Goal: Task Accomplishment & Management: Complete application form

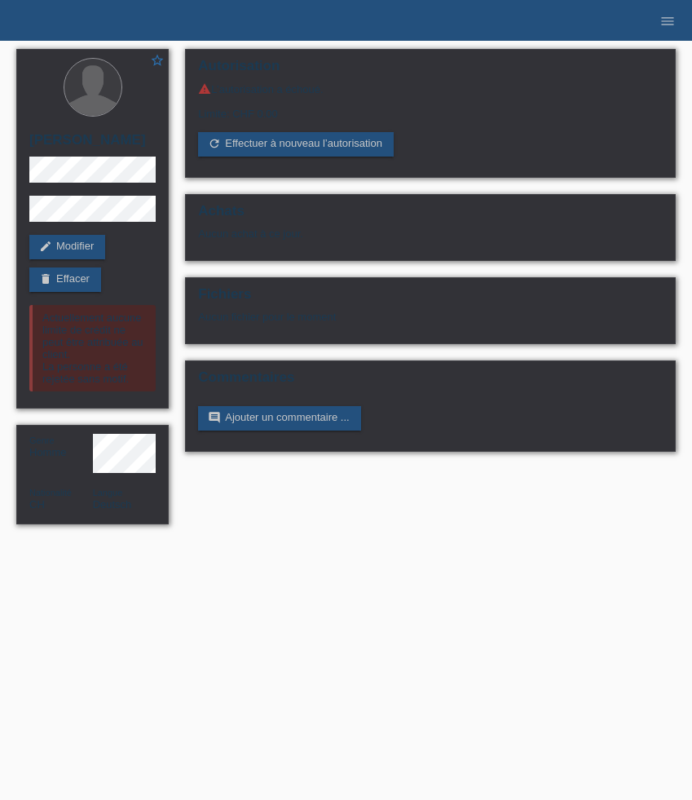
click at [659, 23] on link "menu" at bounding box center [667, 20] width 33 height 10
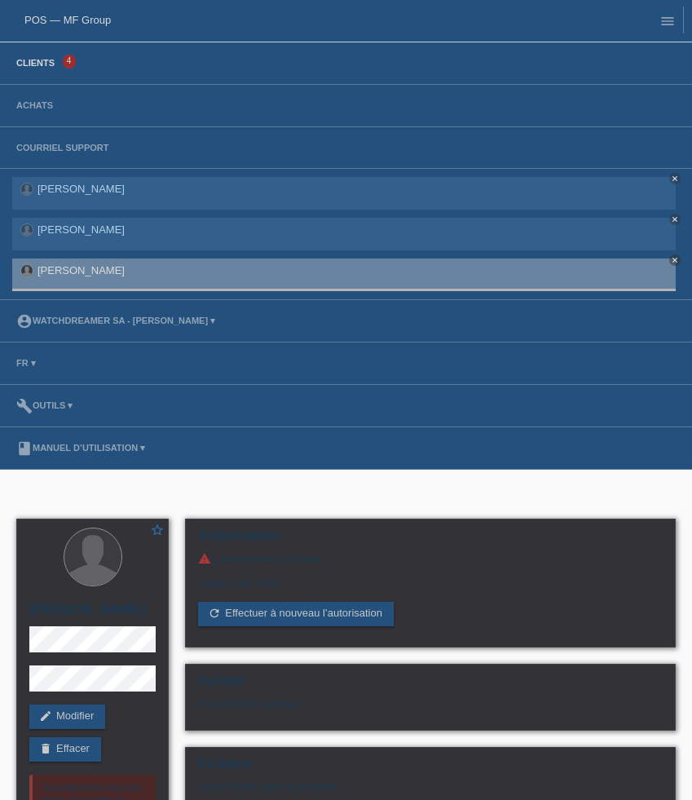
click at [46, 68] on link "Clients" at bounding box center [35, 63] width 55 height 10
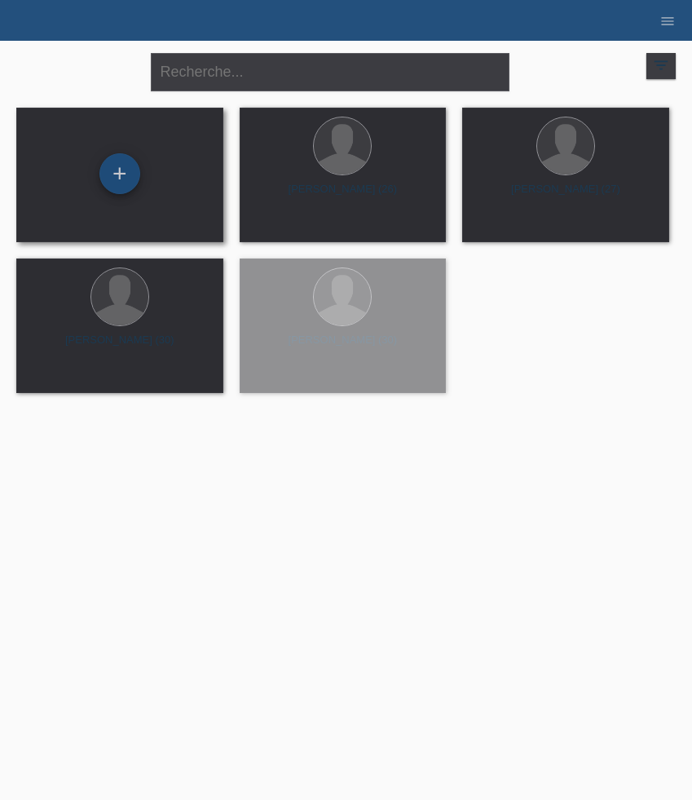
click at [123, 183] on div "+" at bounding box center [119, 173] width 41 height 41
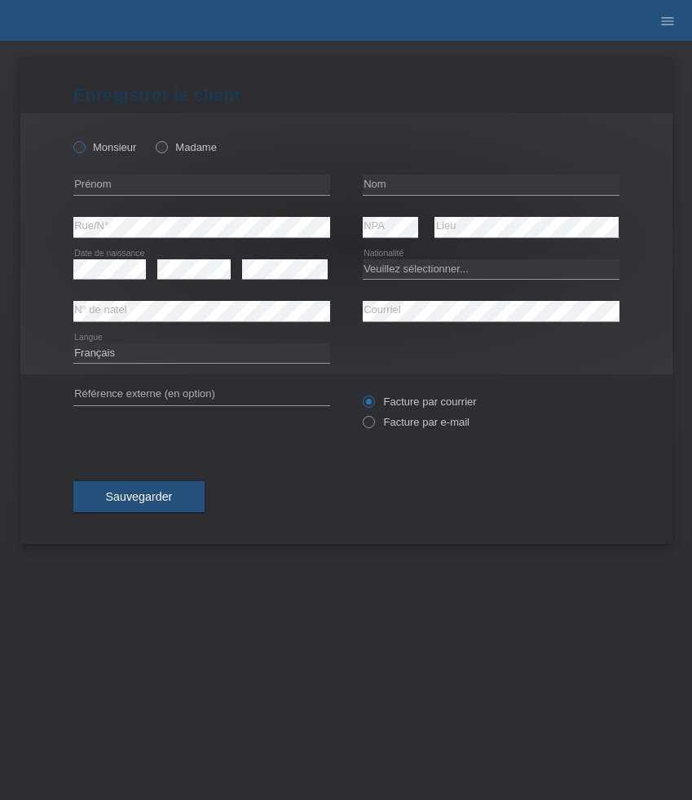
click at [90, 145] on label "Monsieur" at bounding box center [105, 147] width 64 height 12
click at [84, 145] on input "Monsieur" at bounding box center [78, 146] width 11 height 11
radio input "true"
click at [172, 181] on input "text" at bounding box center [201, 184] width 257 height 20
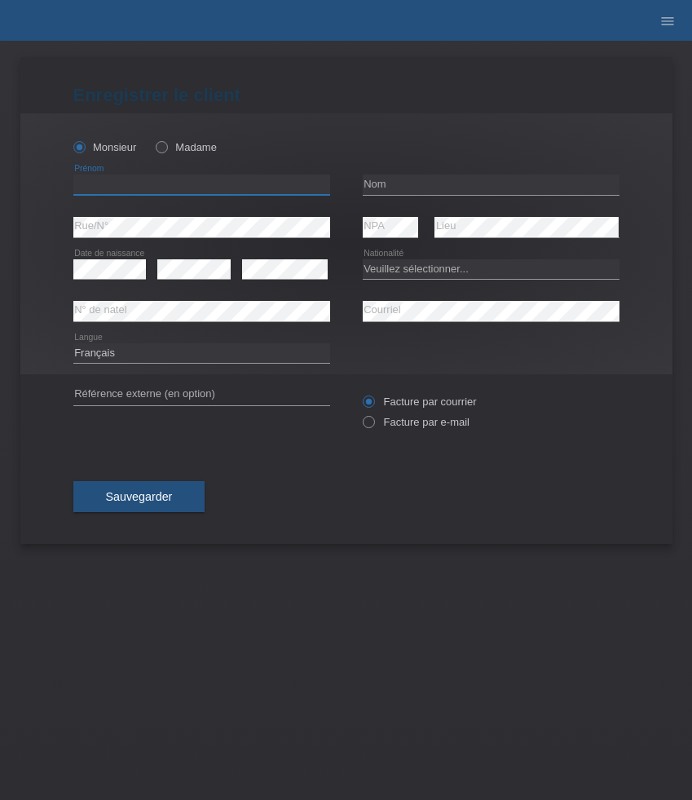
paste input "[PERSON_NAME]"
type input "[PERSON_NAME]"
click at [418, 182] on input "text" at bounding box center [491, 184] width 257 height 20
paste input "Stalder"
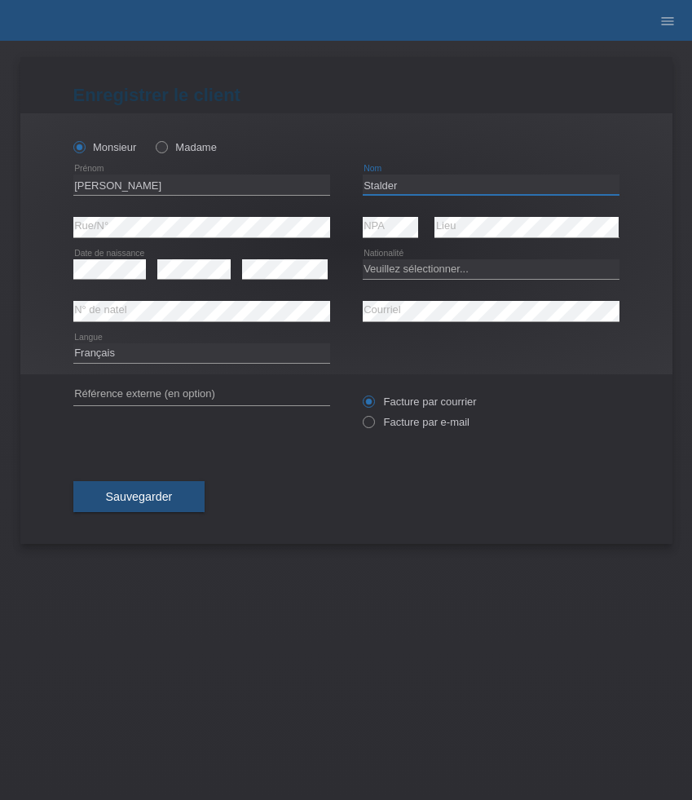
type input "Stalder"
click at [416, 258] on div "Veuillez sélectionner... Suisse Allemagne Autriche Liechtenstein ------------ A…" at bounding box center [491, 270] width 257 height 42
click at [408, 272] on select "Veuillez sélectionner... Suisse Allemagne Autriche Liechtenstein ------------ A…" at bounding box center [491, 269] width 257 height 20
select select "CH"
click at [363, 259] on select "Veuillez sélectionner... Suisse Allemagne Autriche Liechtenstein ------------ A…" at bounding box center [491, 269] width 257 height 20
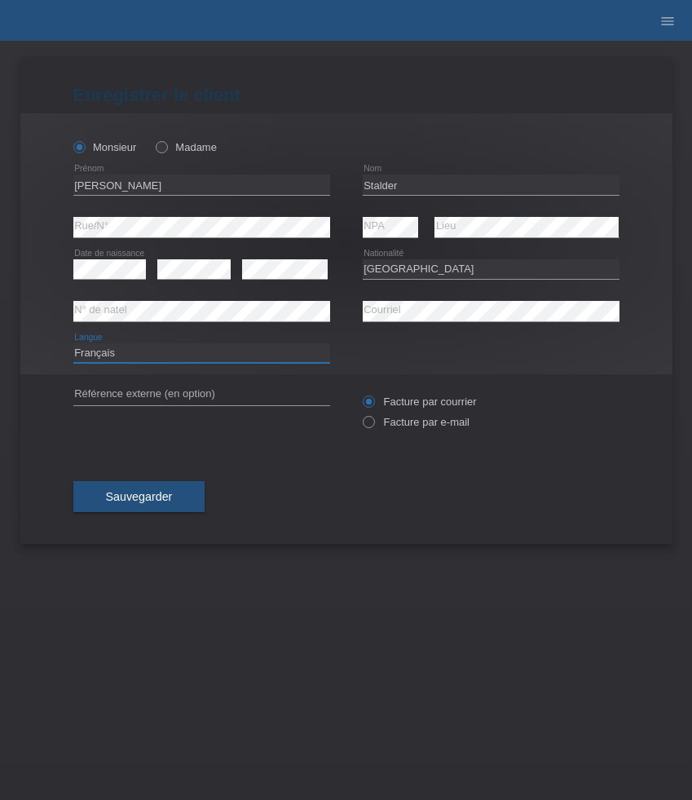
click at [274, 356] on select "Deutsch Français Italiano English" at bounding box center [201, 353] width 257 height 20
click at [436, 425] on label "Facture par e-mail" at bounding box center [416, 422] width 107 height 12
click at [373, 425] on input "Facture par e-mail" at bounding box center [368, 426] width 11 height 20
radio input "true"
click at [143, 507] on button "Sauvegarder" at bounding box center [139, 496] width 132 height 31
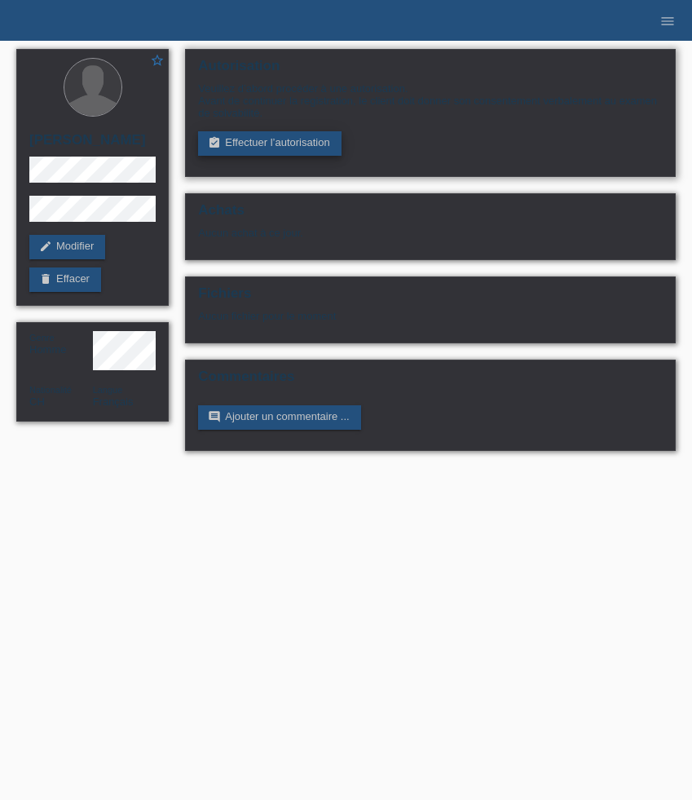
click at [326, 152] on link "assignment_turned_in Effectuer l’autorisation" at bounding box center [269, 143] width 143 height 24
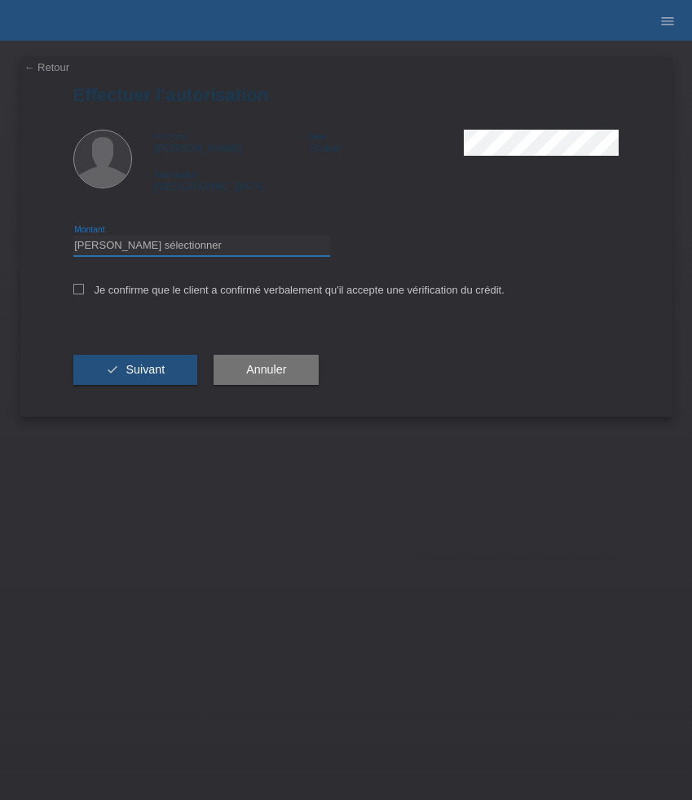
click at [264, 253] on select "Veuillez sélectionner CHF 1.00 - CHF 499.00 CHF 500.00 - CHF 1'999.00 CHF 2'000…" at bounding box center [201, 246] width 257 height 20
select select "3"
click at [73, 238] on select "Veuillez sélectionner CHF 1.00 - CHF 499.00 CHF 500.00 - CHF 1'999.00 CHF 2'000…" at bounding box center [201, 246] width 257 height 20
click at [243, 289] on label "Je confirme que le client a confirmé verbalement qu'il accepte une vérification…" at bounding box center [288, 290] width 431 height 12
click at [84, 289] on input "Je confirme que le client a confirmé verbalement qu'il accepte une vérification…" at bounding box center [78, 289] width 11 height 11
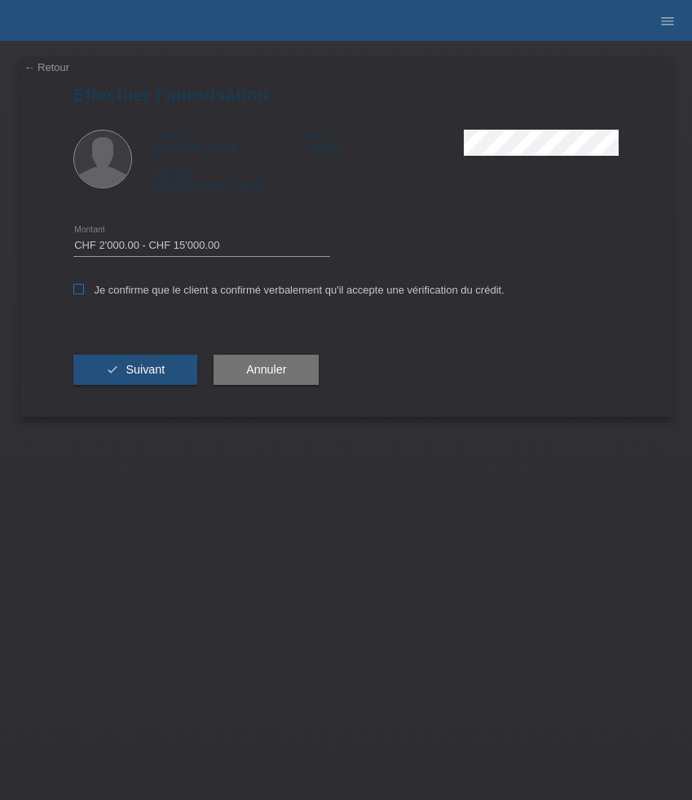
checkbox input "true"
click at [138, 394] on div "check Suivant" at bounding box center [135, 370] width 125 height 95
click at [135, 382] on button "check Suivant" at bounding box center [135, 370] width 125 height 31
